Goal: Task Accomplishment & Management: Manage account settings

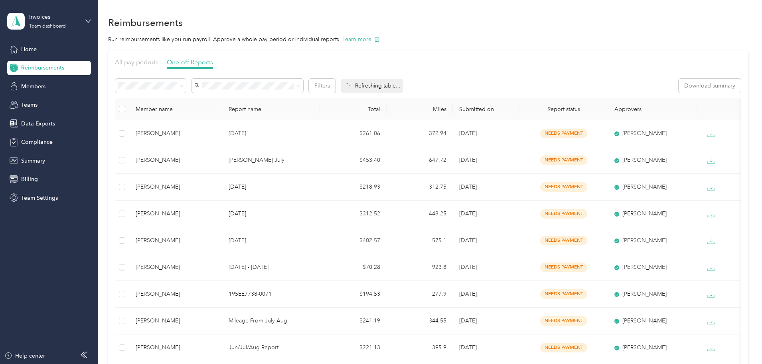
click at [197, 112] on span "Needs approval" at bounding box center [194, 110] width 41 height 7
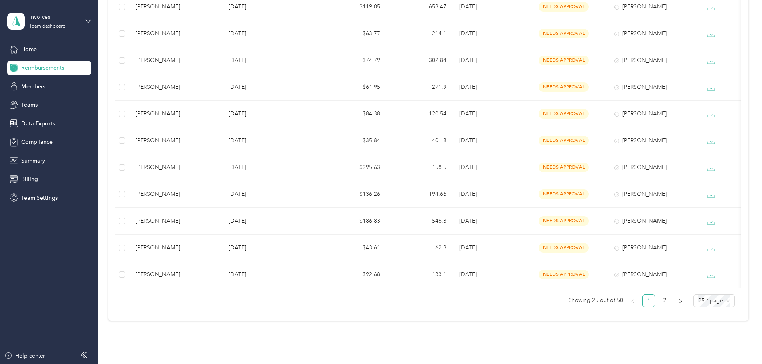
scroll to position [519, 0]
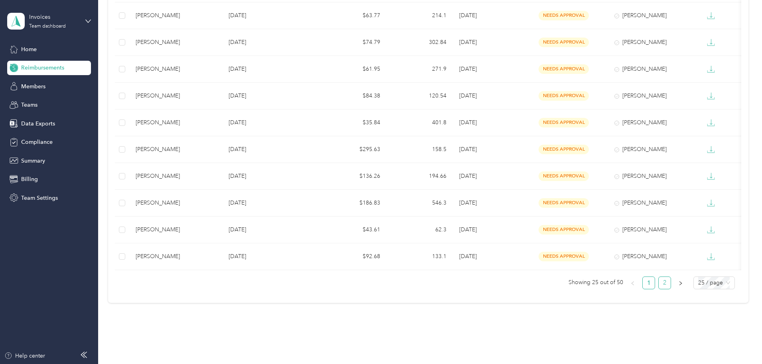
click at [659, 289] on link "2" at bounding box center [665, 283] width 12 height 12
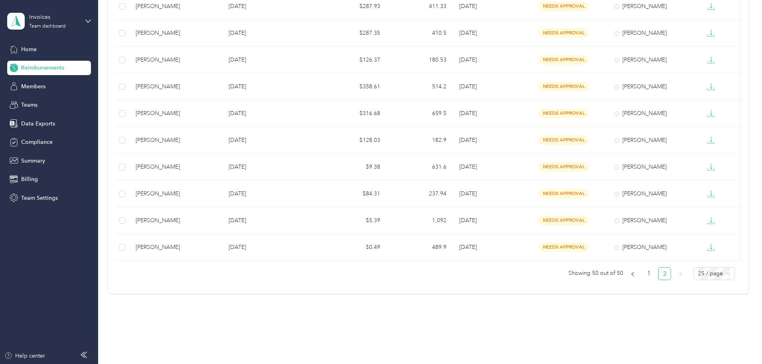
scroll to position [546, 0]
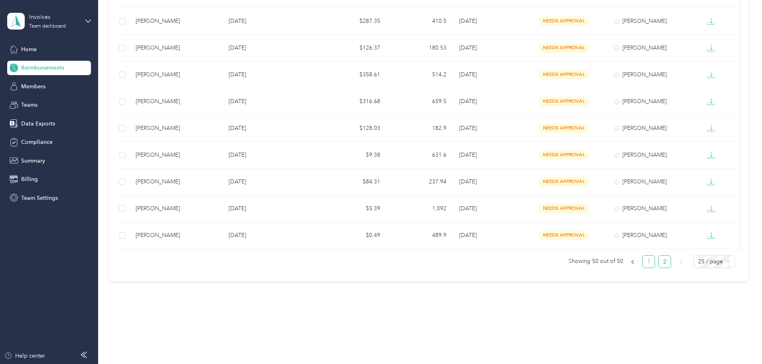
click at [643, 264] on link "1" at bounding box center [649, 261] width 12 height 12
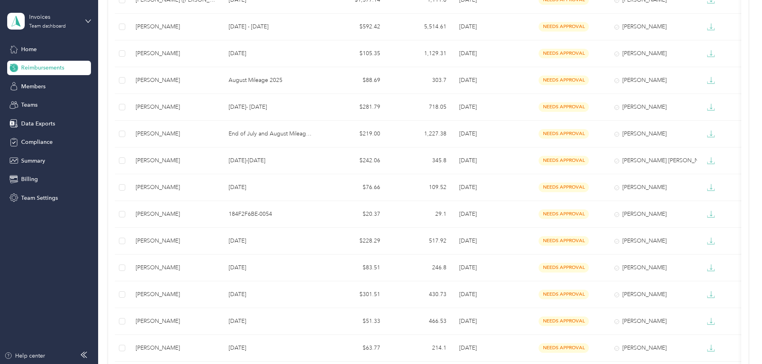
scroll to position [160, 0]
click at [30, 49] on span "Home" at bounding box center [29, 49] width 16 height 8
